Goal: Check status: Check status

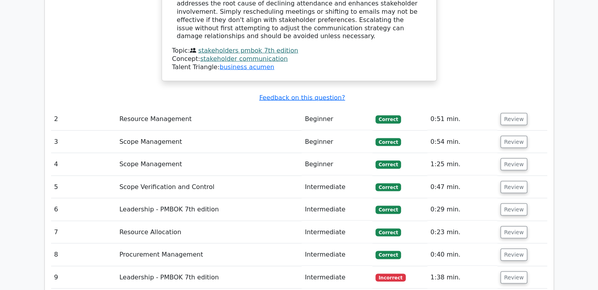
scroll to position [1573, 0]
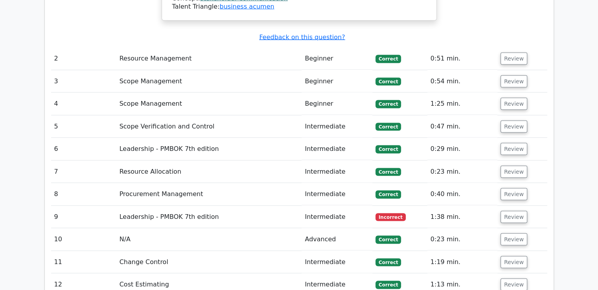
click at [511, 211] on button "Review" at bounding box center [514, 217] width 27 height 12
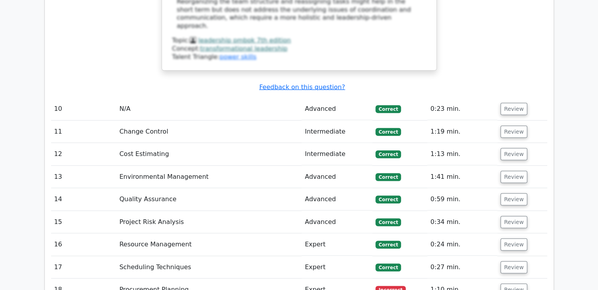
scroll to position [2281, 0]
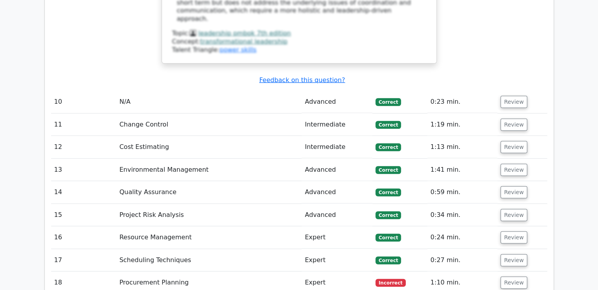
click at [511, 277] on button "Review" at bounding box center [514, 283] width 27 height 12
click at [513, 277] on button "Review" at bounding box center [514, 283] width 27 height 12
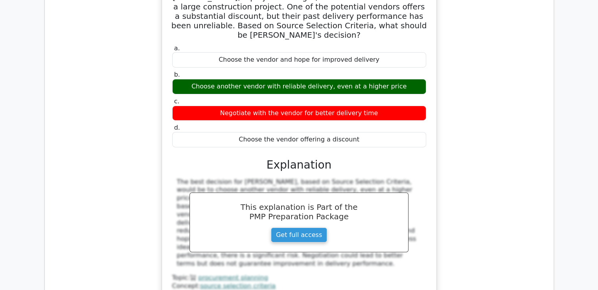
scroll to position [2675, 0]
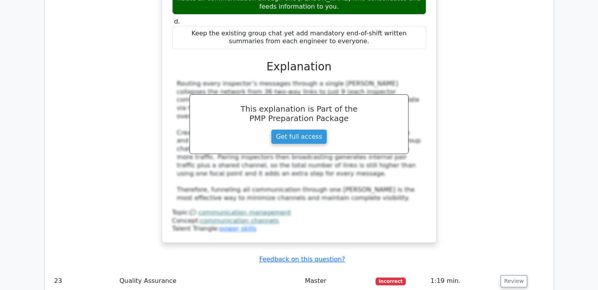
scroll to position [3226, 0]
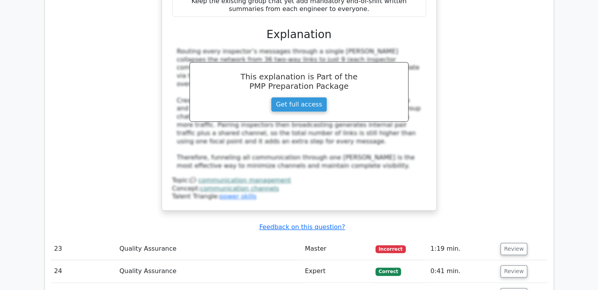
click at [512, 243] on button "Review" at bounding box center [514, 249] width 27 height 12
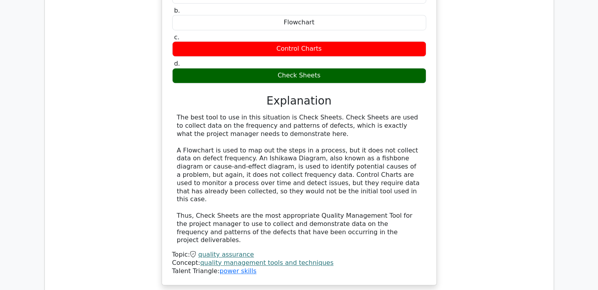
scroll to position [3619, 0]
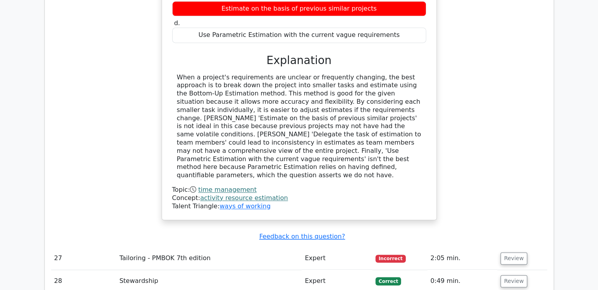
scroll to position [4052, 0]
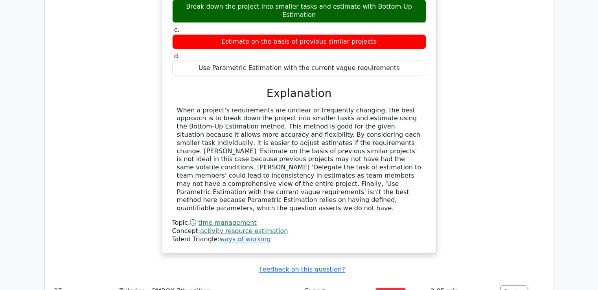
click at [513, 286] on button "Review" at bounding box center [514, 292] width 27 height 12
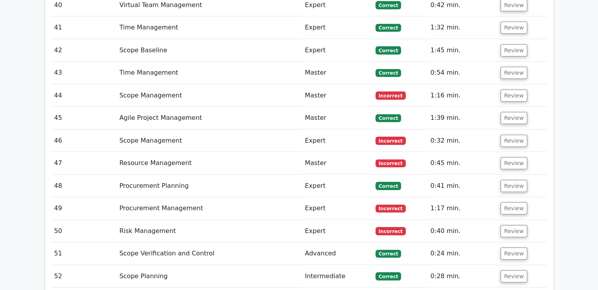
scroll to position [5114, 0]
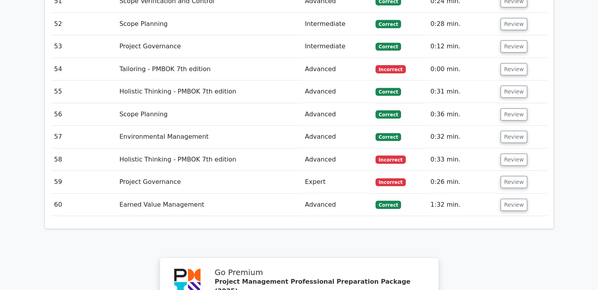
scroll to position [5154, 0]
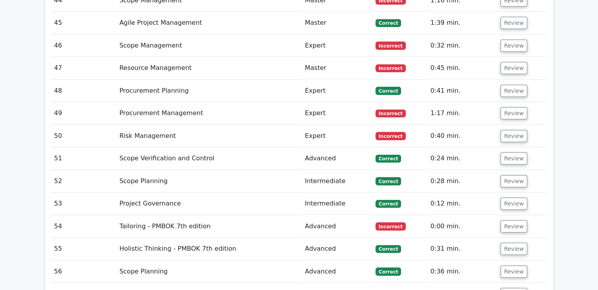
drag, startPoint x: 512, startPoint y: 134, endPoint x: 509, endPoint y: 131, distance: 4.2
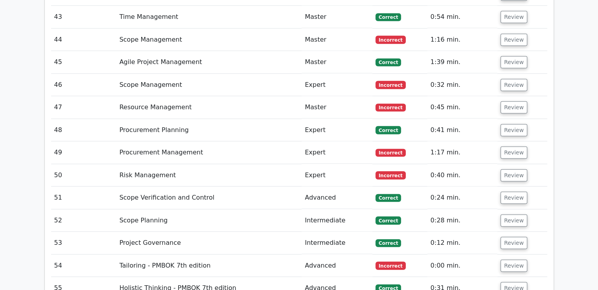
scroll to position [5075, 0]
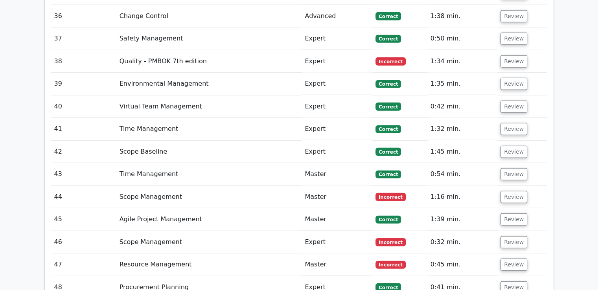
scroll to position [5114, 0]
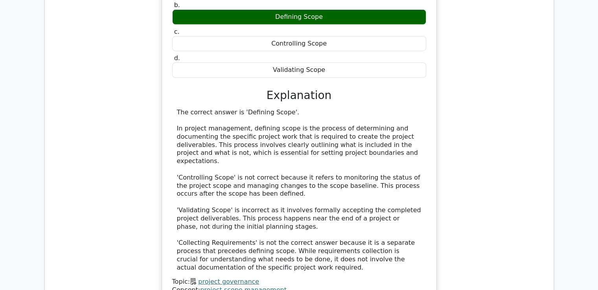
scroll to position [5587, 0]
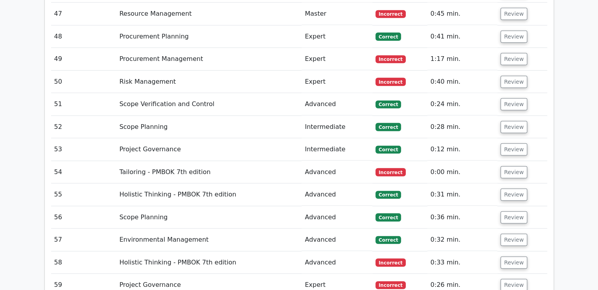
scroll to position [5154, 0]
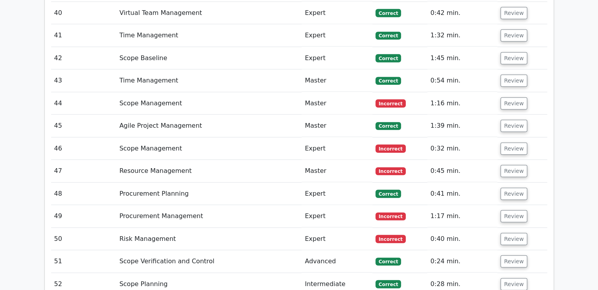
scroll to position [5075, 0]
